Goal: Find specific page/section: Find specific page/section

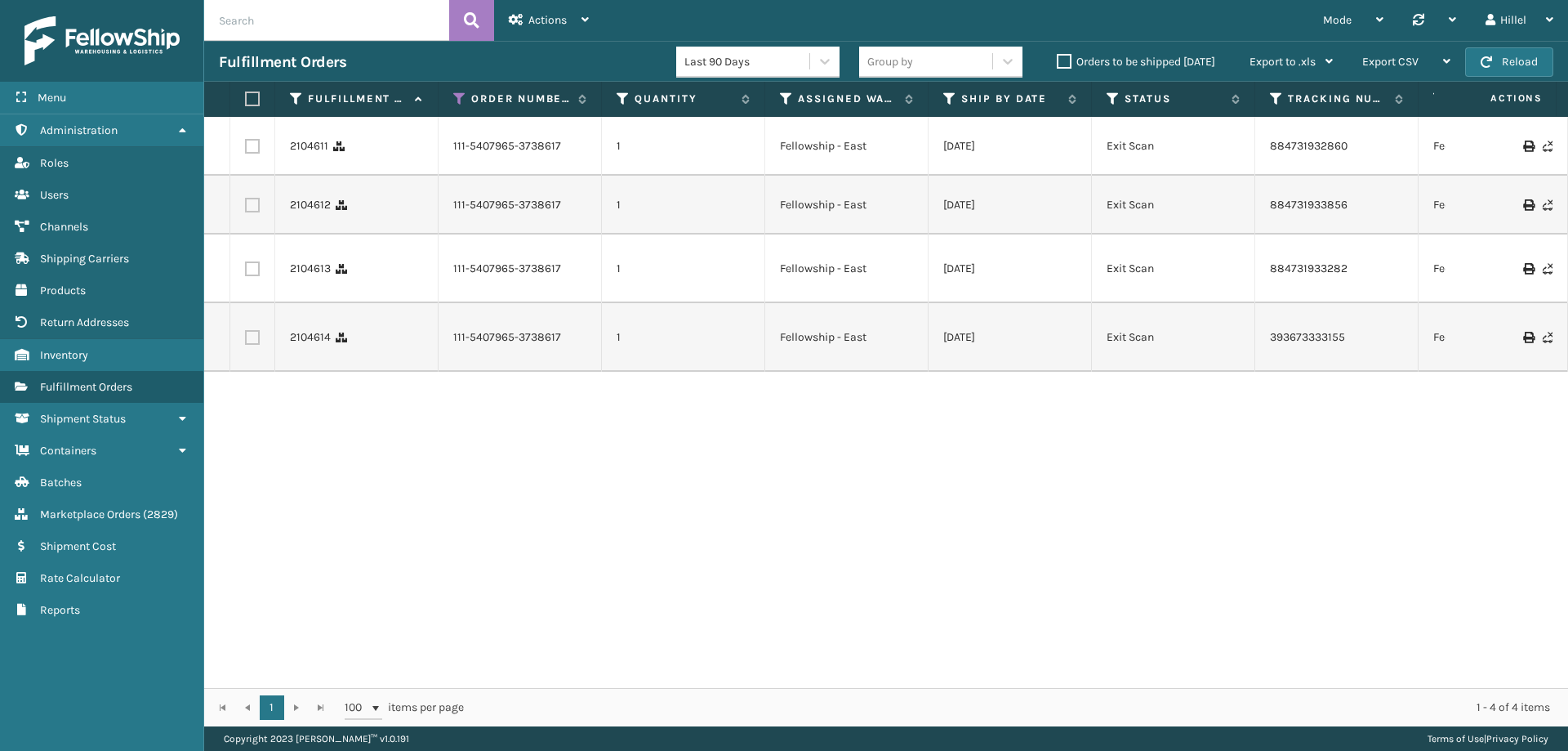
scroll to position [0, 504]
